Goal: Task Accomplishment & Management: Use online tool/utility

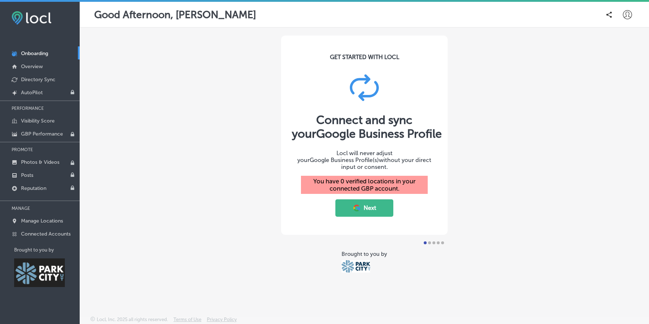
click at [354, 177] on div "You have 0 verified locations in your connected GBP account." at bounding box center [364, 185] width 127 height 18
click at [374, 177] on div "You have 0 verified locations in your connected GBP account." at bounding box center [364, 185] width 127 height 18
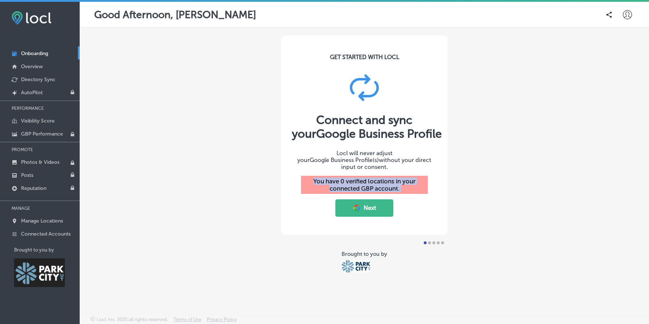
click at [374, 177] on div "You have 0 verified locations in your connected GBP account." at bounding box center [364, 185] width 127 height 18
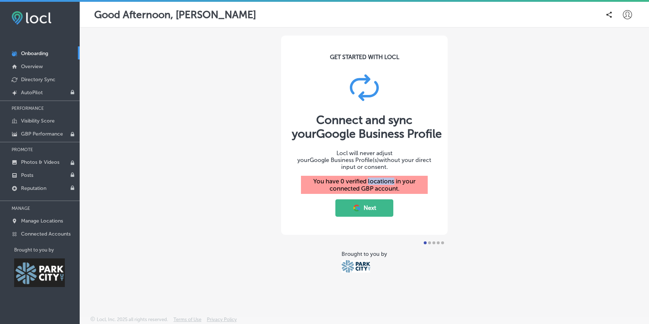
click at [374, 177] on div "You have 0 verified locations in your connected GBP account." at bounding box center [364, 185] width 127 height 18
click at [386, 167] on div "GET STARTED WITH LOCL Connect and sync your Google Business Profile Locl will n…" at bounding box center [364, 135] width 167 height 199
click at [379, 158] on span "Google Business Profile(s)" at bounding box center [344, 160] width 69 height 7
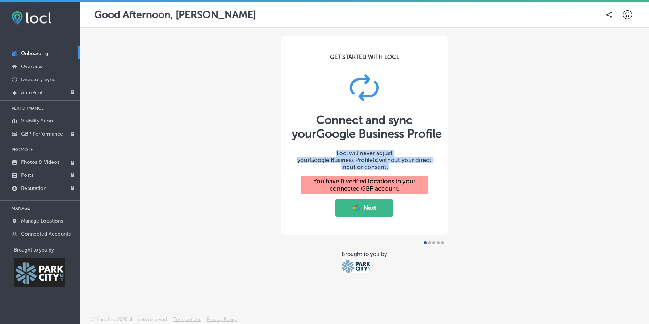
click at [379, 158] on span "Google Business Profile(s)" at bounding box center [344, 160] width 69 height 7
click at [404, 138] on span "Google Business Profile" at bounding box center [379, 134] width 126 height 14
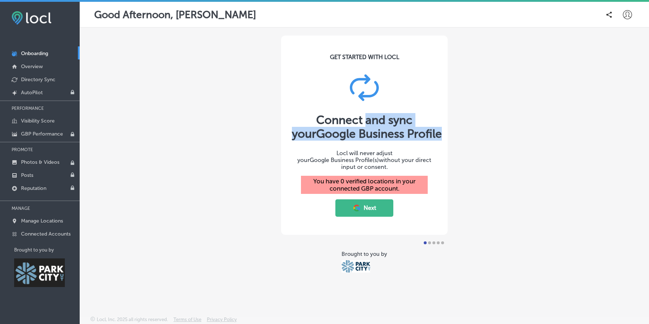
drag, startPoint x: 404, startPoint y: 138, endPoint x: 355, endPoint y: 117, distance: 53.1
click at [355, 117] on div "Connect and sync your Google Business Profile" at bounding box center [364, 127] width 145 height 28
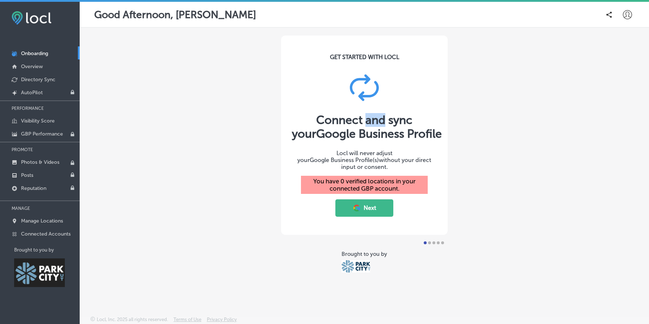
drag, startPoint x: 355, startPoint y: 117, endPoint x: 375, endPoint y: 130, distance: 24.0
click at [374, 130] on div "Connect and sync your Google Business Profile" at bounding box center [364, 127] width 145 height 28
click at [375, 130] on span "Google Business Profile" at bounding box center [379, 134] width 126 height 14
